Goal: Transaction & Acquisition: Book appointment/travel/reservation

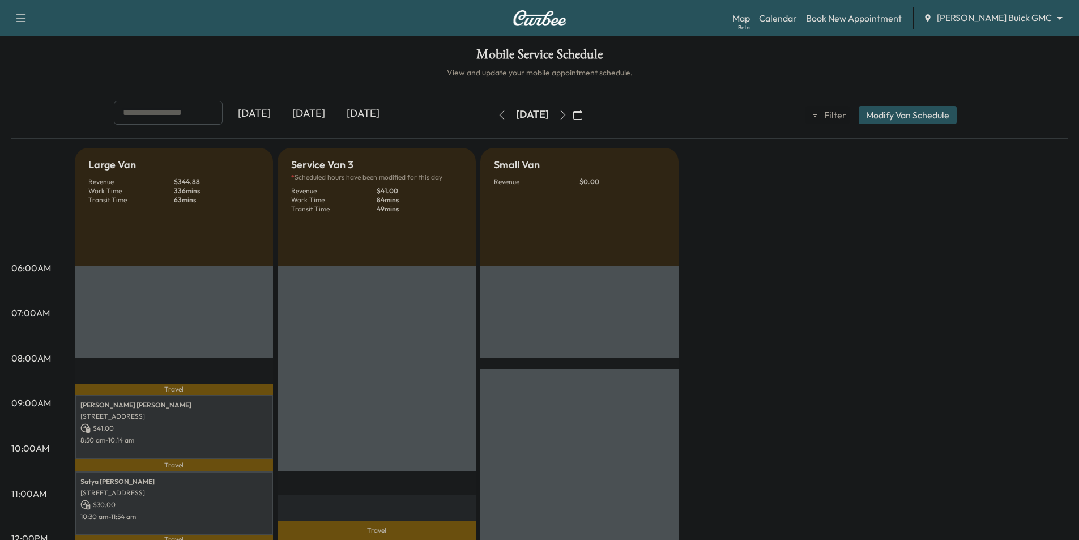
scroll to position [113, 0]
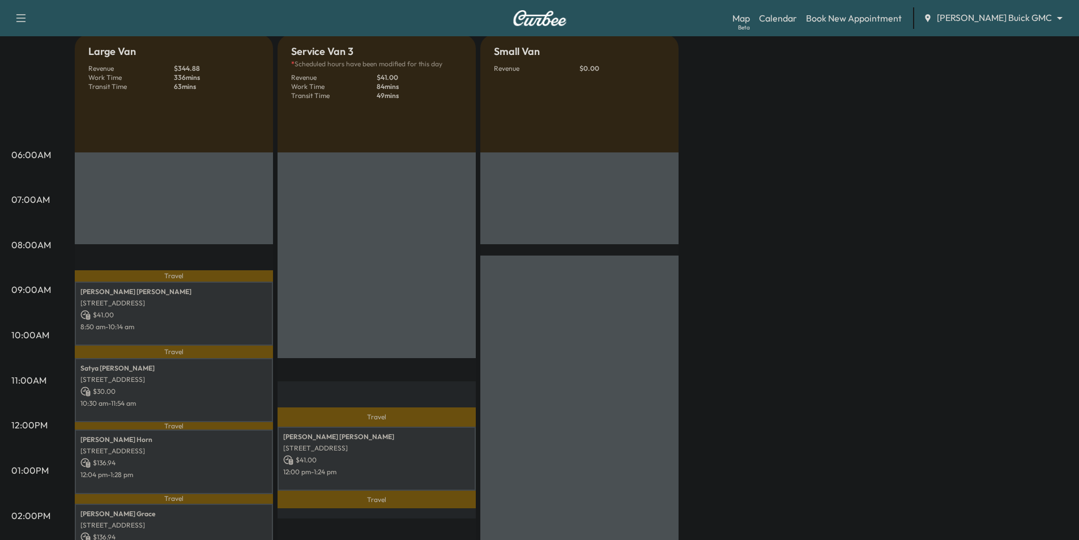
click at [1036, 13] on body "Support Log Out Map Beta Calendar Book New Appointment [PERSON_NAME] Buick GMC …" at bounding box center [539, 157] width 1079 height 540
click at [1021, 16] on body "Support Log Out Map Beta Calendar Book New Appointment [PERSON_NAME] Buick GMC …" at bounding box center [539, 157] width 1079 height 540
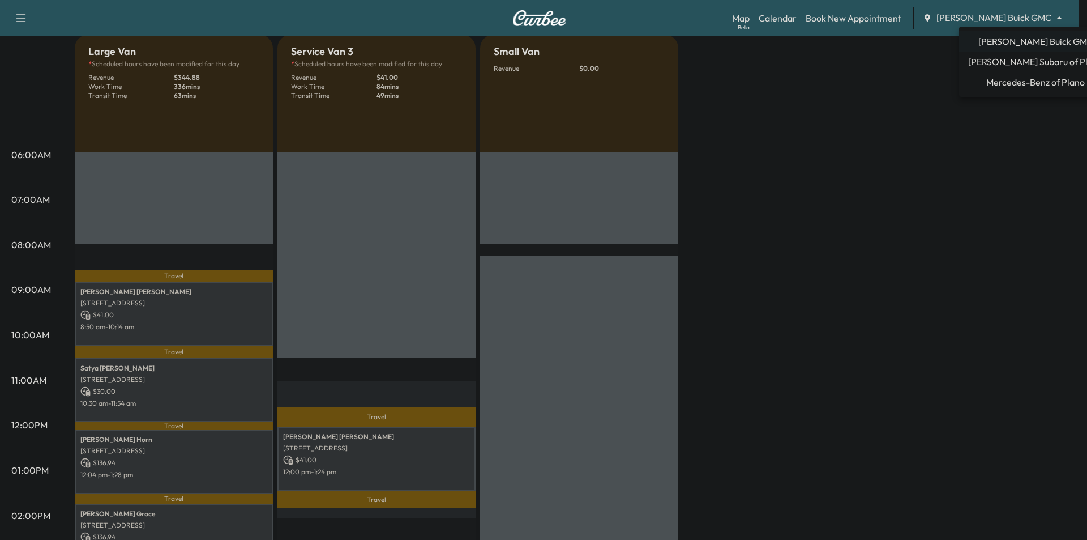
click at [1026, 81] on span "Mercedes-Benz of Plano" at bounding box center [1035, 82] width 99 height 14
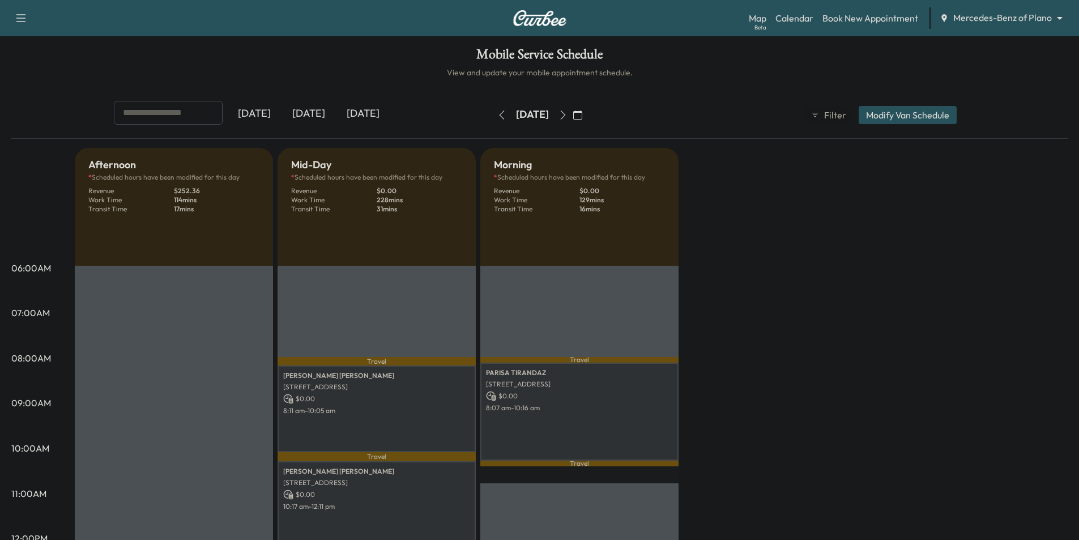
click at [969, 17] on body "Support Log Out Map Beta Calendar Book New Appointment Mercedes-Benz of Plano *…" at bounding box center [539, 270] width 1079 height 540
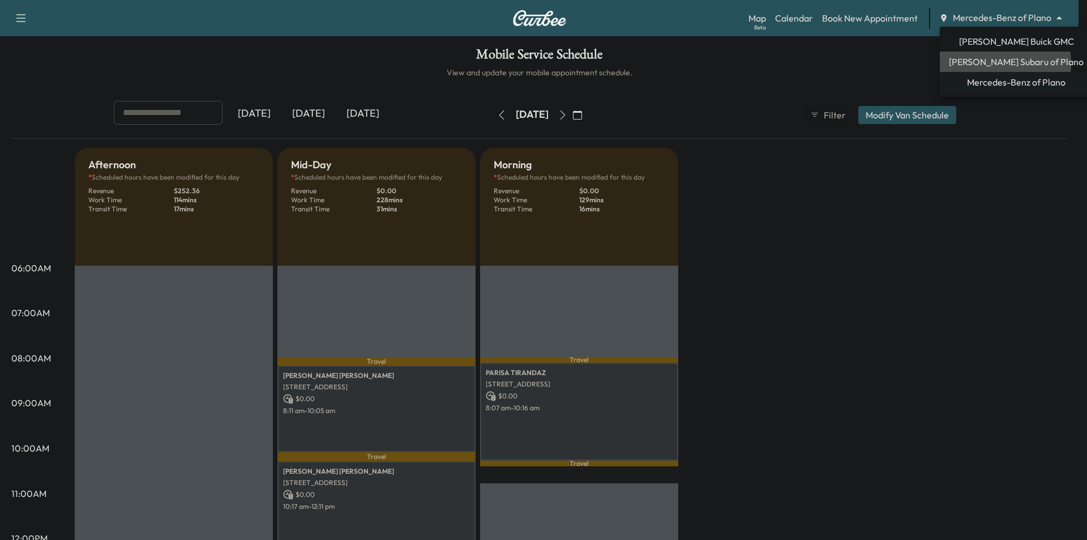
click at [989, 63] on span "[PERSON_NAME] Subaru of Plano" at bounding box center [1016, 62] width 135 height 14
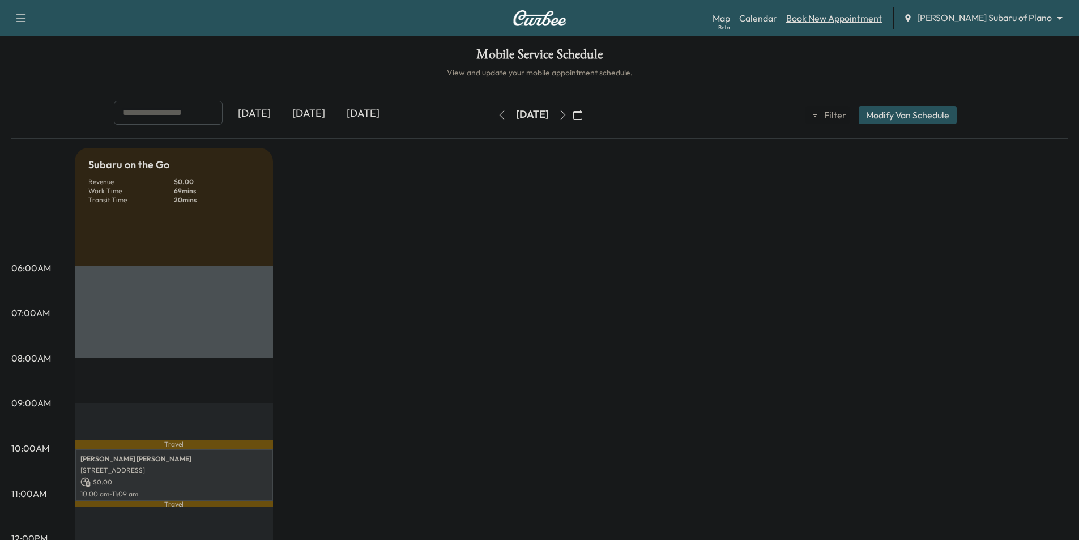
click at [882, 16] on link "Book New Appointment" at bounding box center [834, 18] width 96 height 14
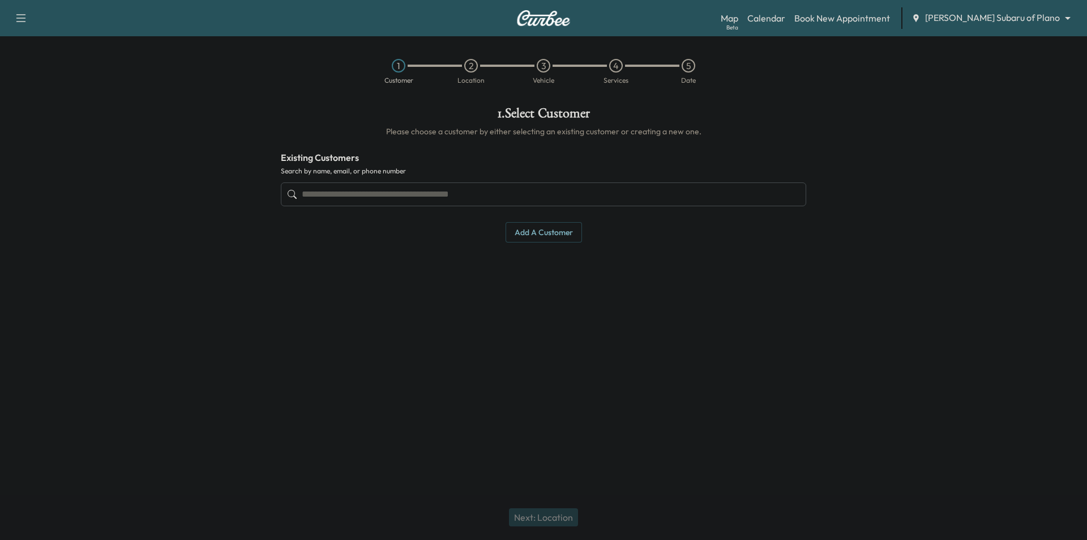
click at [425, 192] on input "text" at bounding box center [543, 194] width 525 height 24
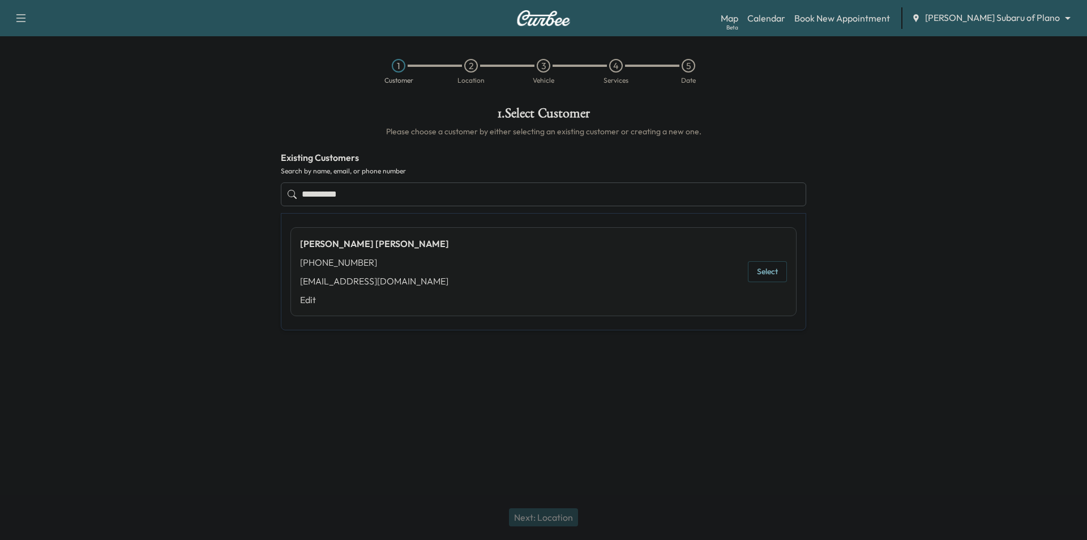
click at [769, 272] on button "Select" at bounding box center [767, 271] width 39 height 21
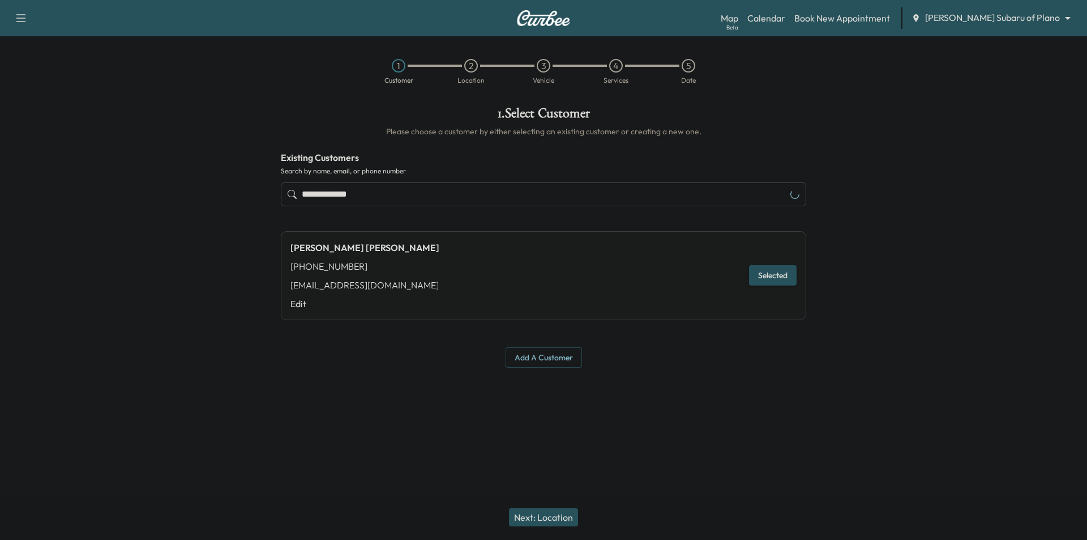
type input "**********"
click at [560, 516] on button "Next: Location" at bounding box center [543, 517] width 69 height 18
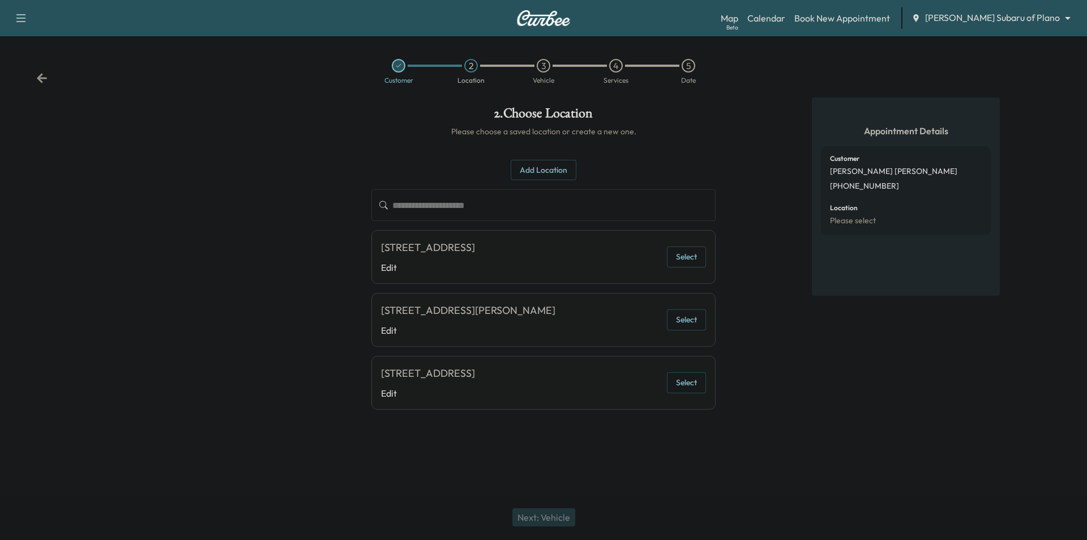
click at [691, 264] on button "Select" at bounding box center [686, 256] width 39 height 21
click at [1025, 15] on body "**********" at bounding box center [543, 270] width 1087 height 540
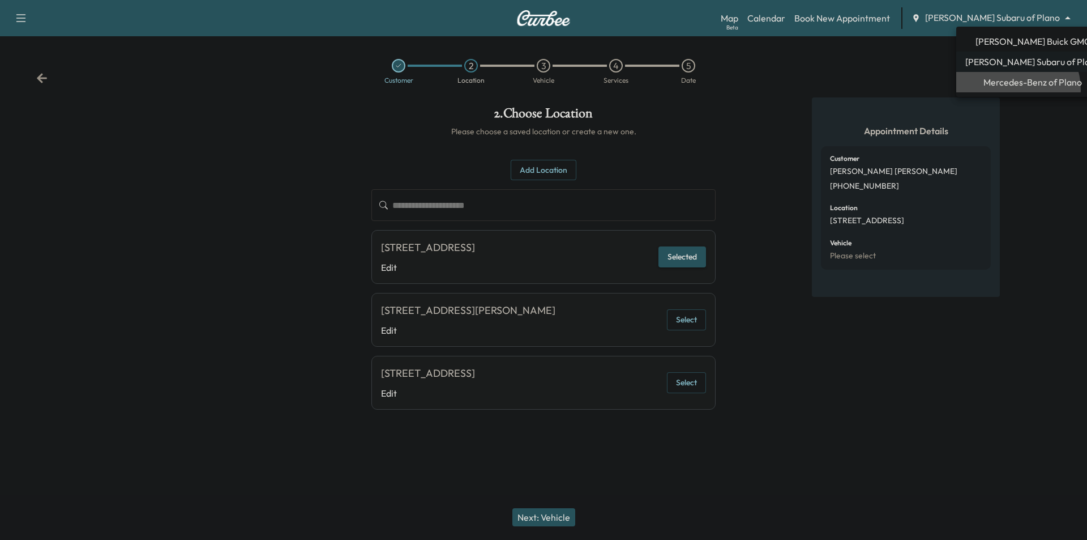
click at [1016, 89] on li "Mercedes-Benz of Plano" at bounding box center [1032, 82] width 153 height 20
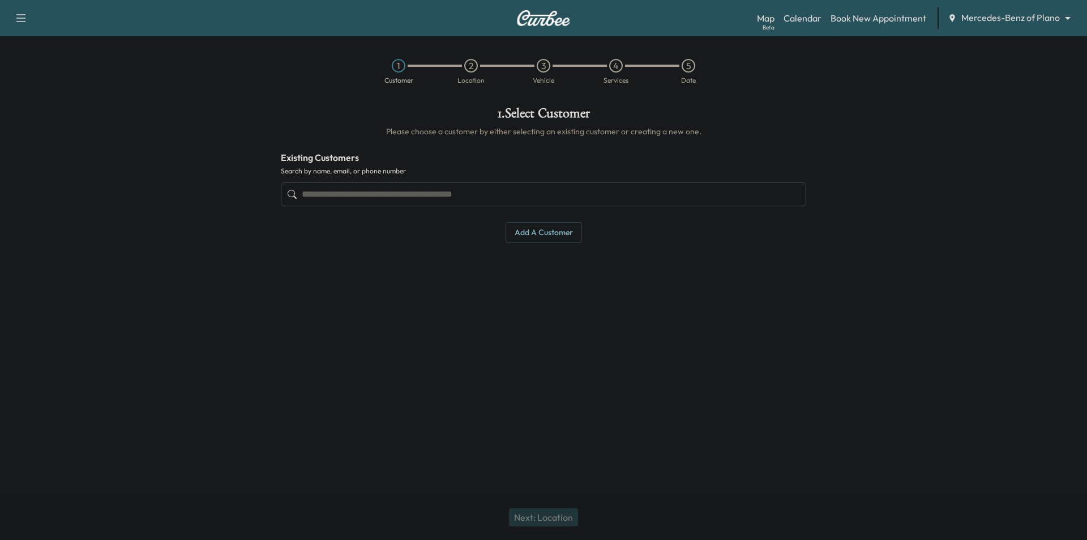
click at [452, 190] on input "text" at bounding box center [543, 194] width 525 height 24
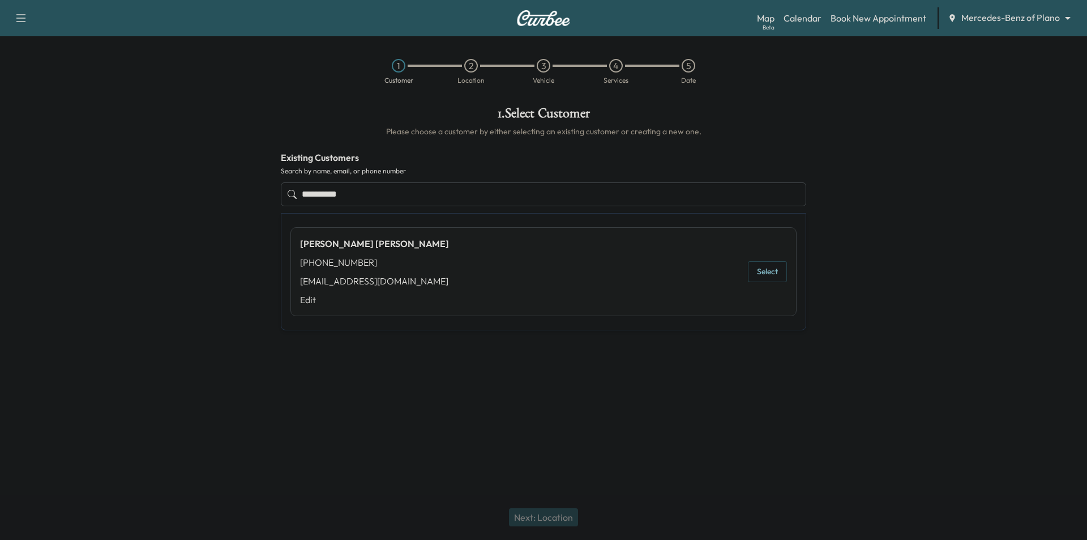
click at [768, 269] on button "Select" at bounding box center [767, 271] width 39 height 21
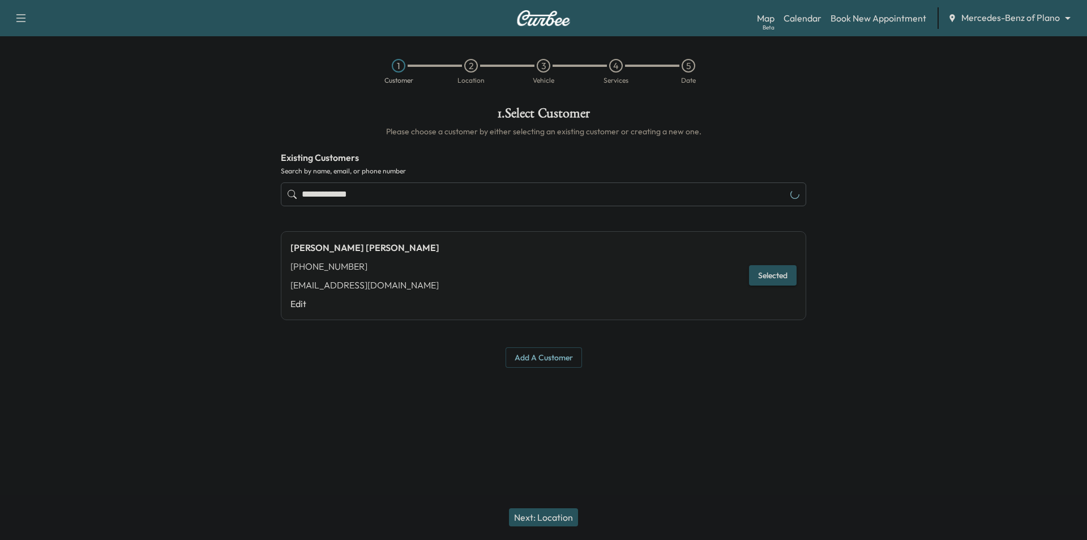
type input "**********"
click at [564, 520] on button "Next: Location" at bounding box center [543, 517] width 69 height 18
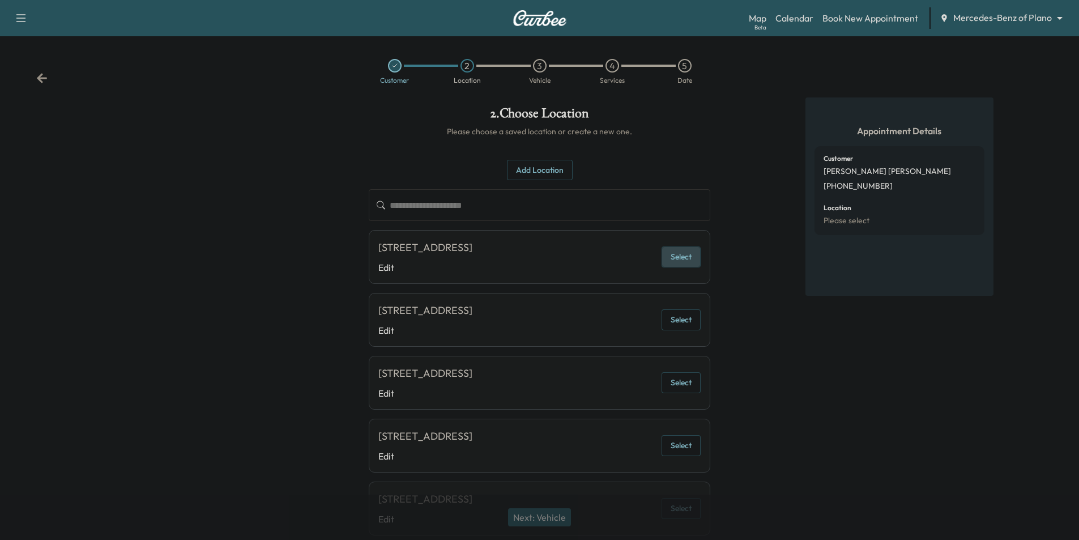
click at [691, 262] on button "Select" at bounding box center [680, 256] width 39 height 21
click at [552, 520] on button "Next: Vehicle" at bounding box center [539, 517] width 63 height 18
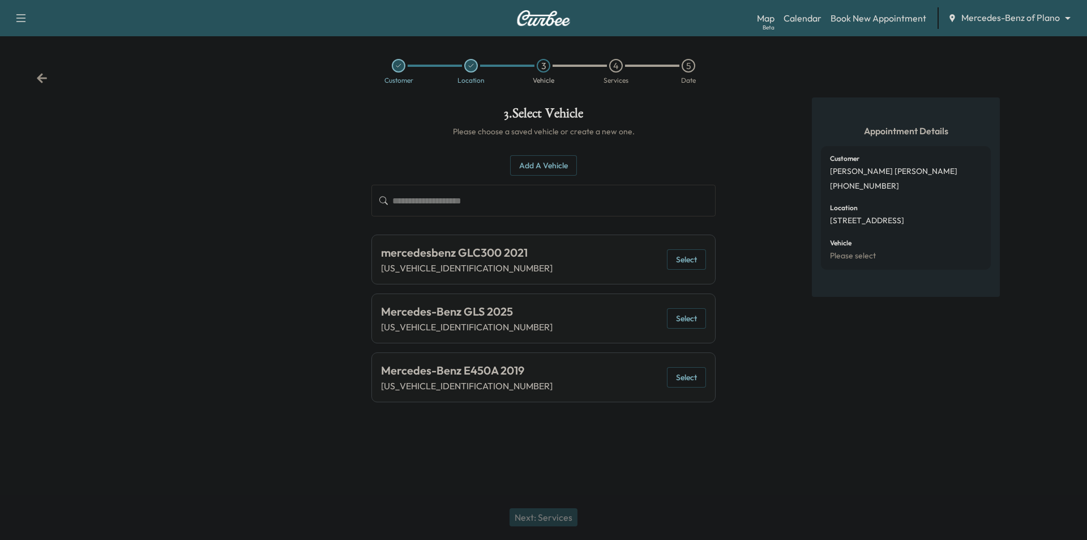
click at [681, 316] on button "Select" at bounding box center [686, 318] width 39 height 21
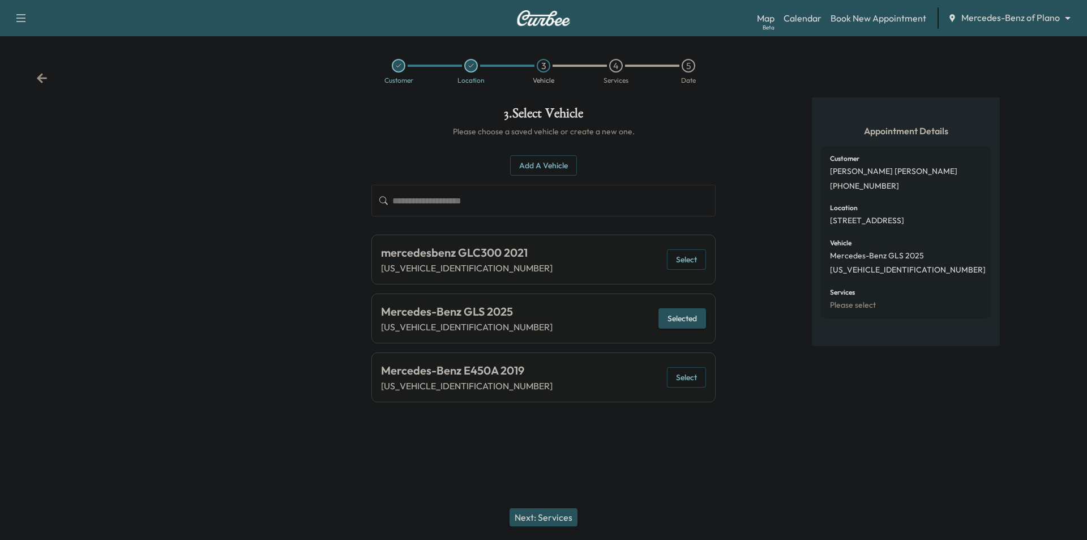
click at [554, 510] on button "Next: Services" at bounding box center [544, 517] width 68 height 18
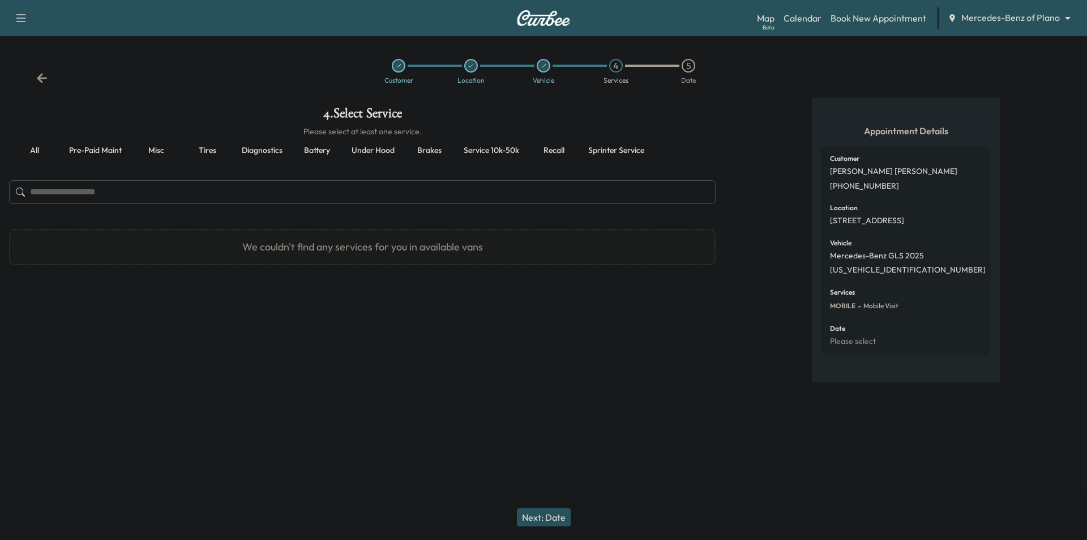
click at [118, 147] on button "Pre-paid maint" at bounding box center [95, 150] width 71 height 27
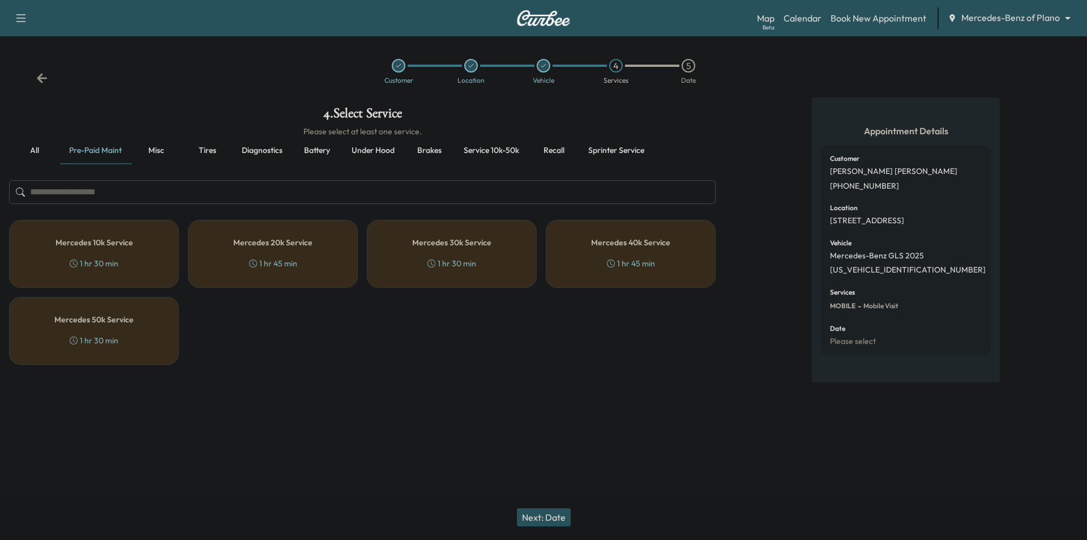
click at [125, 265] on div "Mercedes 10k Service 1 hr 30 min" at bounding box center [94, 254] width 170 height 68
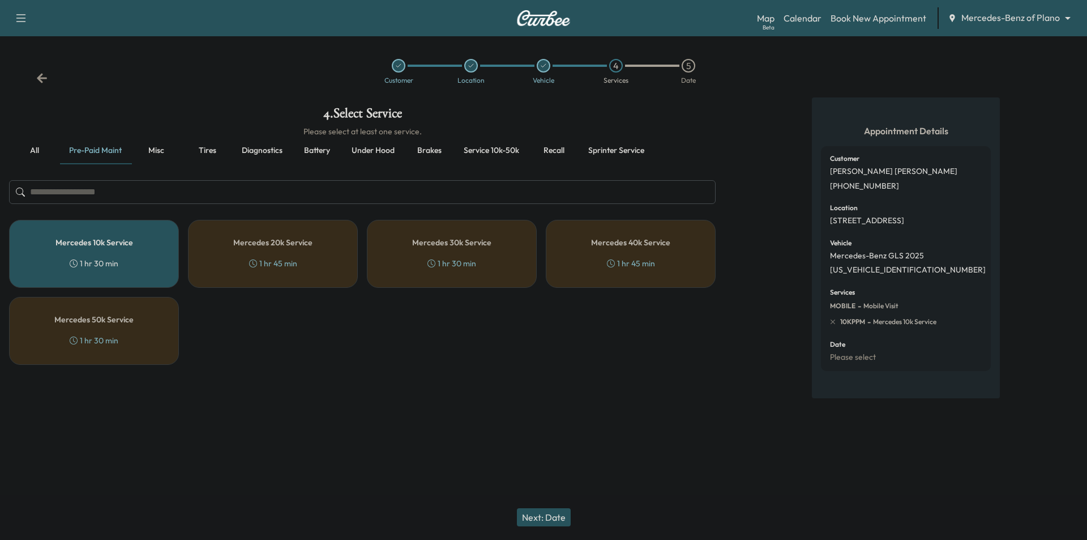
click at [550, 512] on button "Next: Date" at bounding box center [544, 517] width 54 height 18
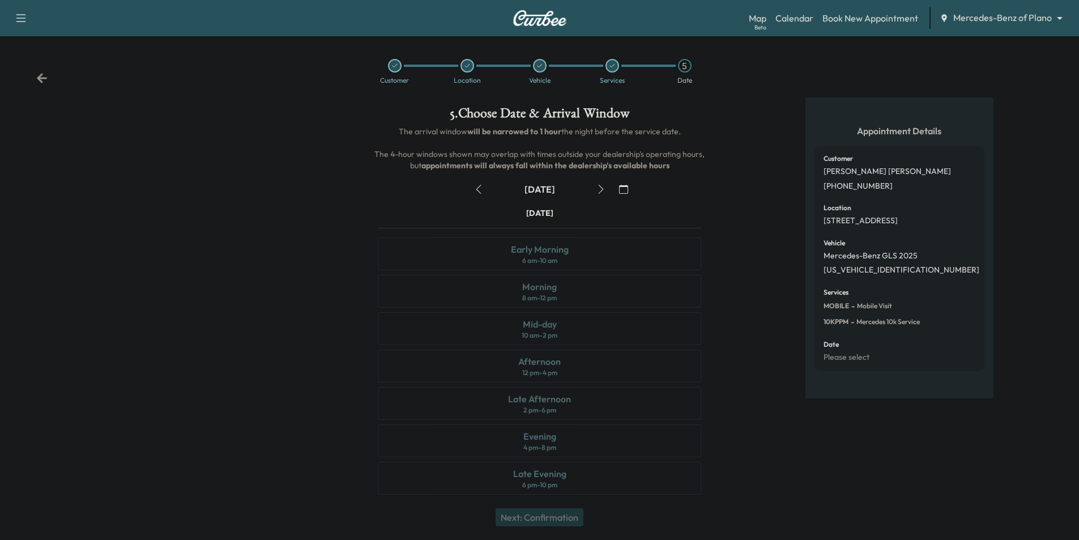
click at [602, 189] on icon "button" at bounding box center [600, 189] width 9 height 9
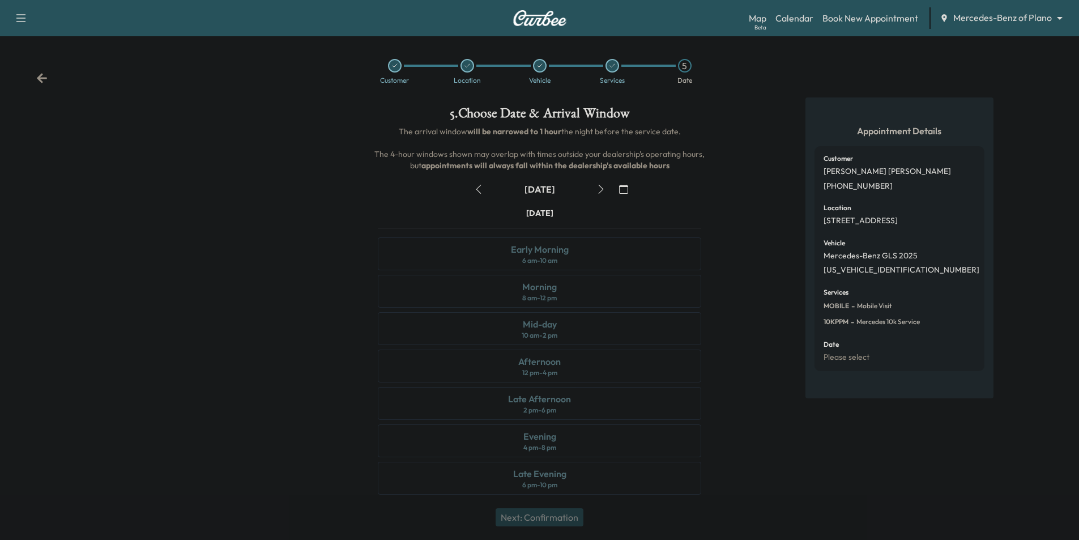
click at [602, 189] on icon "button" at bounding box center [600, 189] width 9 height 9
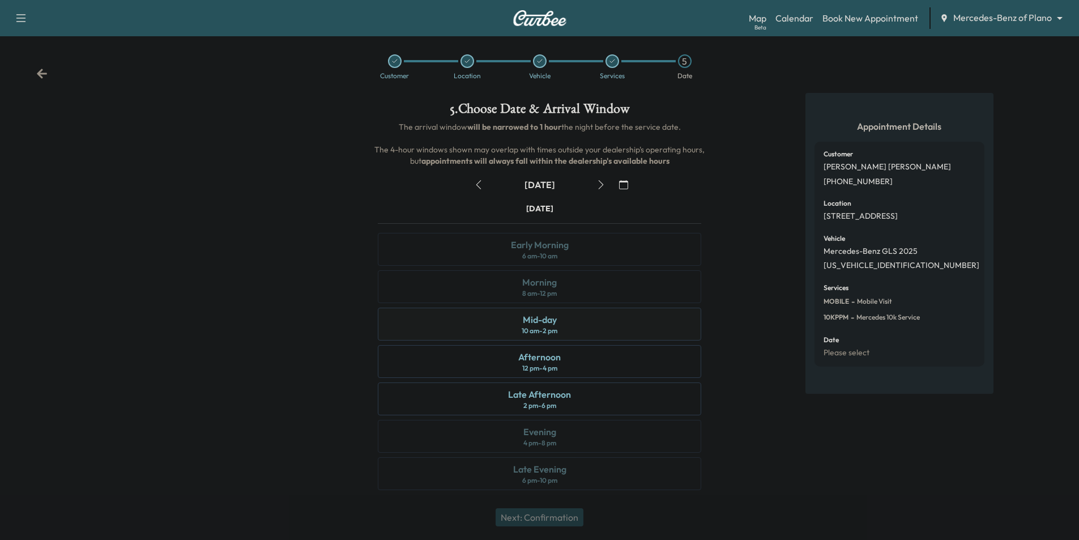
click at [656, 330] on div "Mid-day 10 am - 2 pm" at bounding box center [539, 323] width 323 height 33
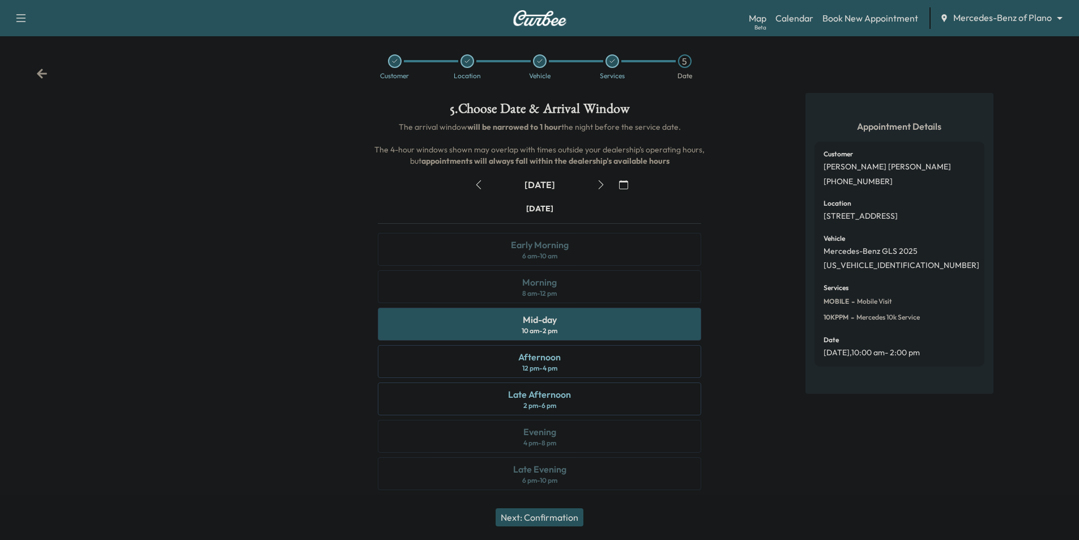
click at [573, 519] on button "Next: Confirmation" at bounding box center [539, 517] width 88 height 18
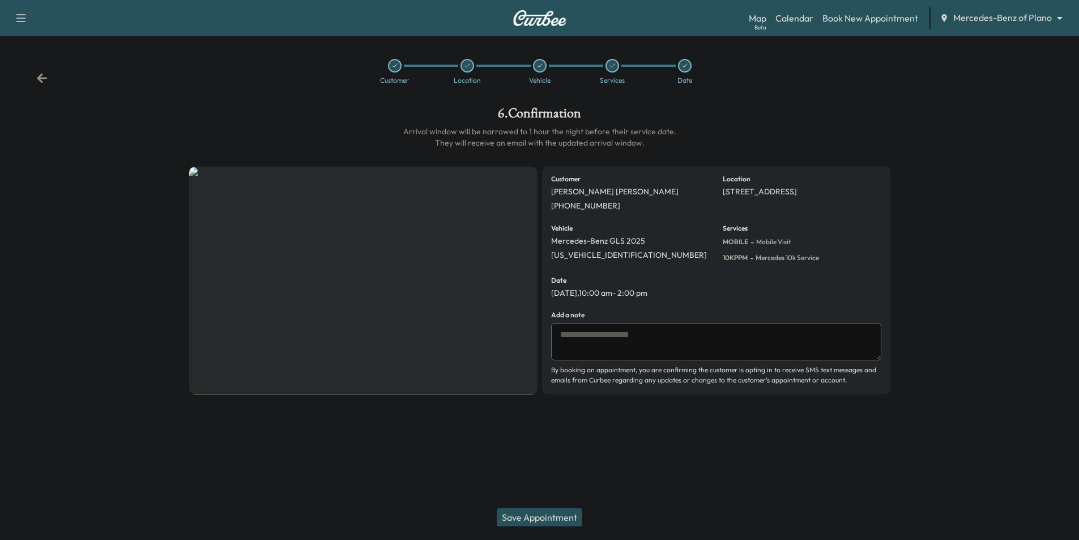
scroll to position [0, 0]
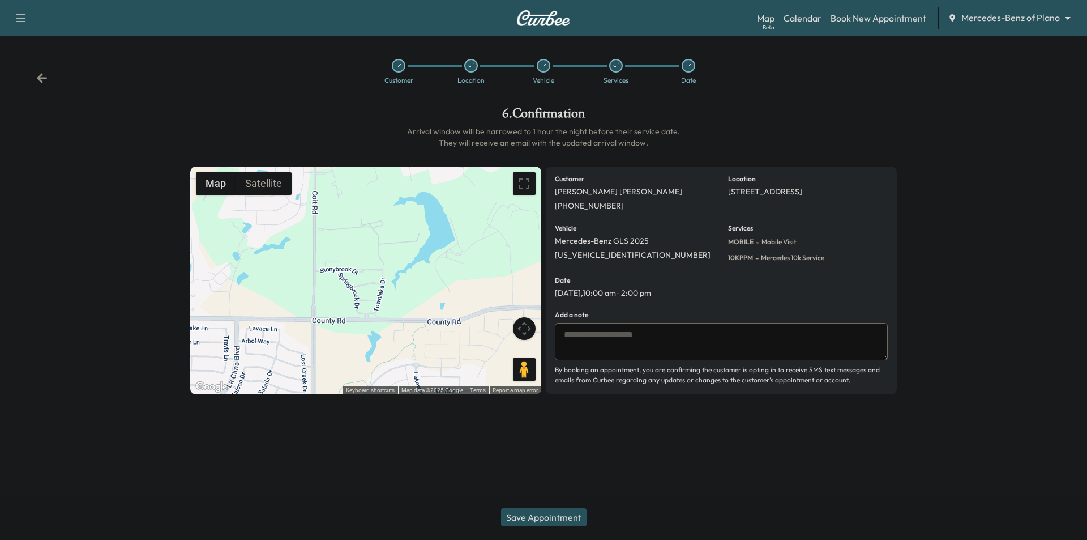
click at [559, 518] on button "Save Appointment" at bounding box center [544, 517] width 86 height 18
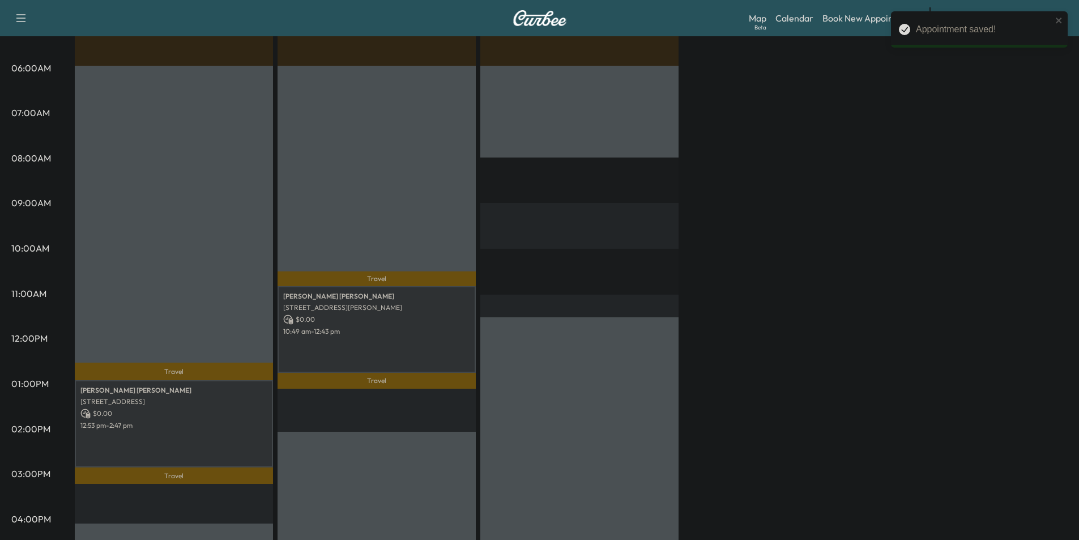
scroll to position [227, 0]
